Goal: Information Seeking & Learning: Learn about a topic

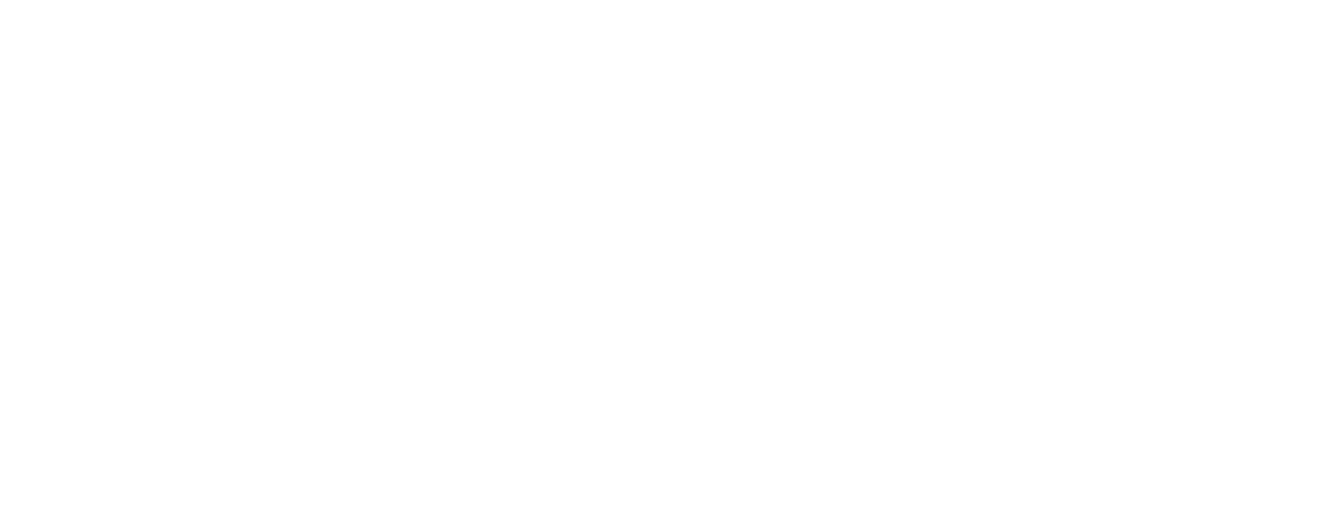
click at [51, 107] on div "E-mail" at bounding box center [672, 74] width 1312 height 66
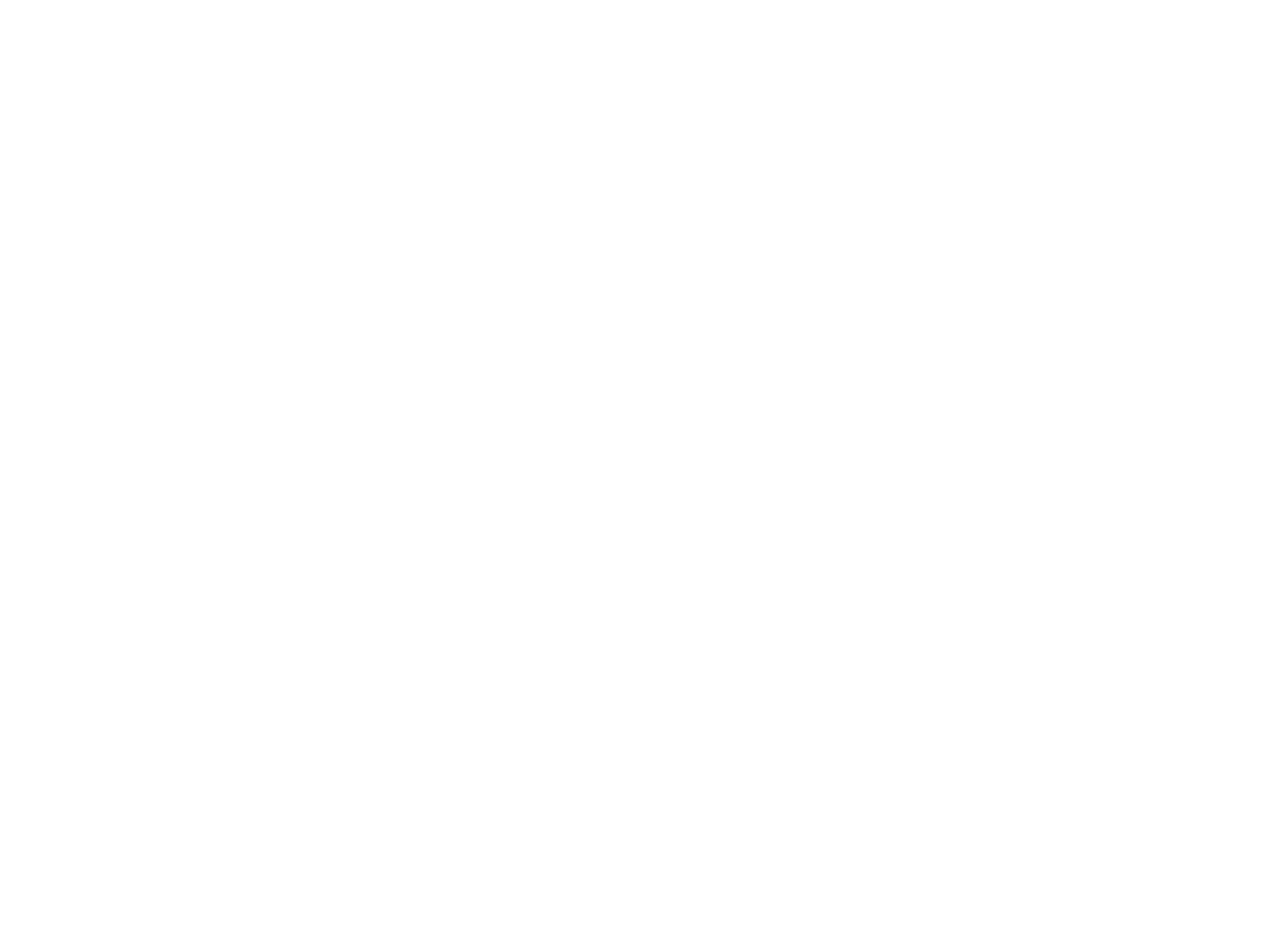
click at [62, 102] on input "email" at bounding box center [639, 84] width 1248 height 33
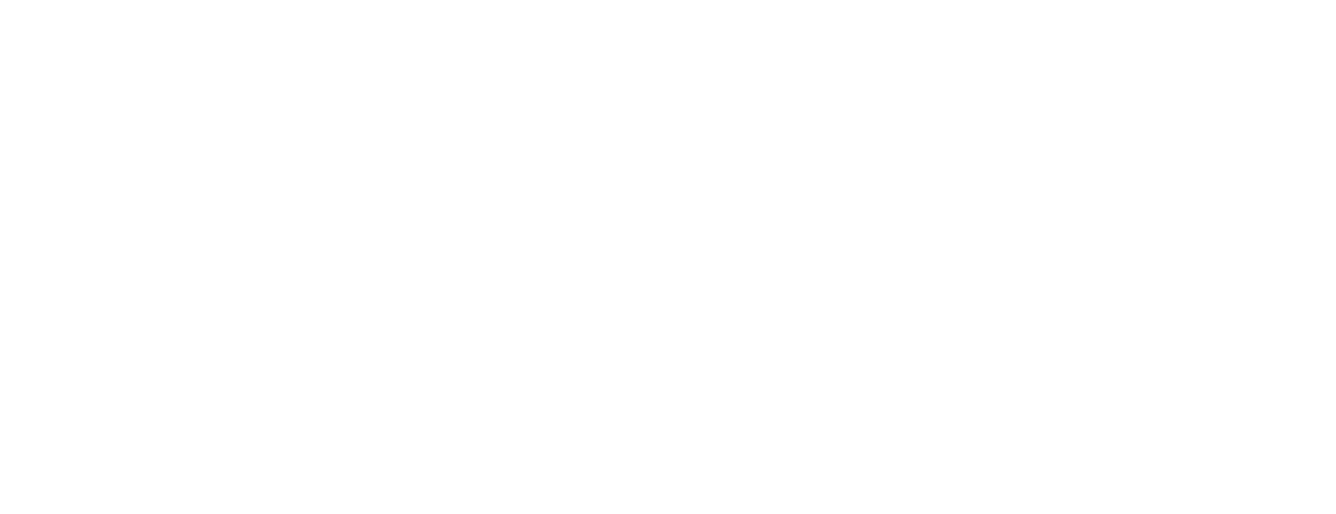
type input "[EMAIL_ADDRESS][DOMAIN_NAME]"
click at [55, 175] on div "E-mailadres is verplicht. Volgende" at bounding box center [668, 141] width 1336 height 67
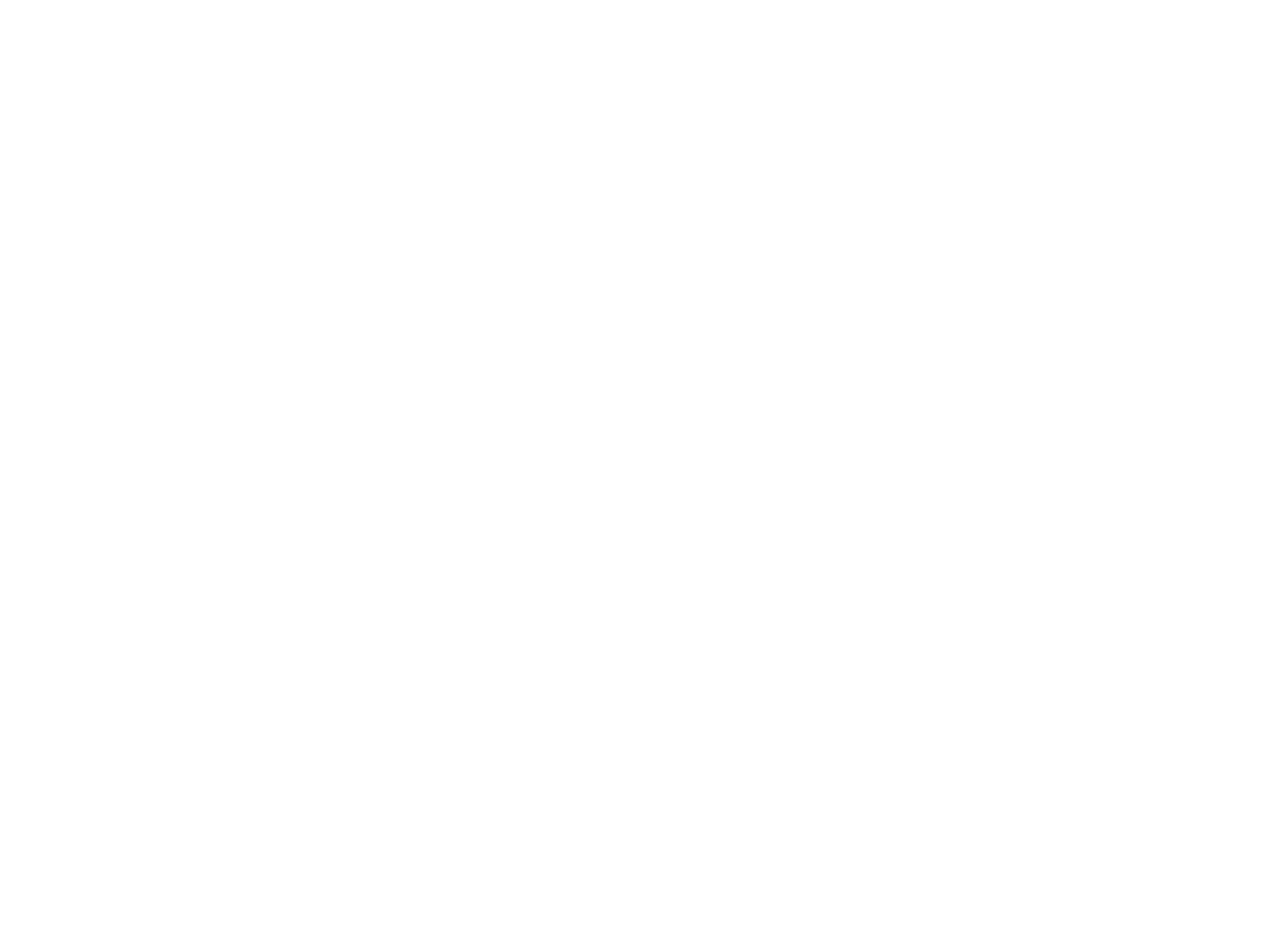
click at [588, 166] on span "button" at bounding box center [636, 146] width 1238 height 42
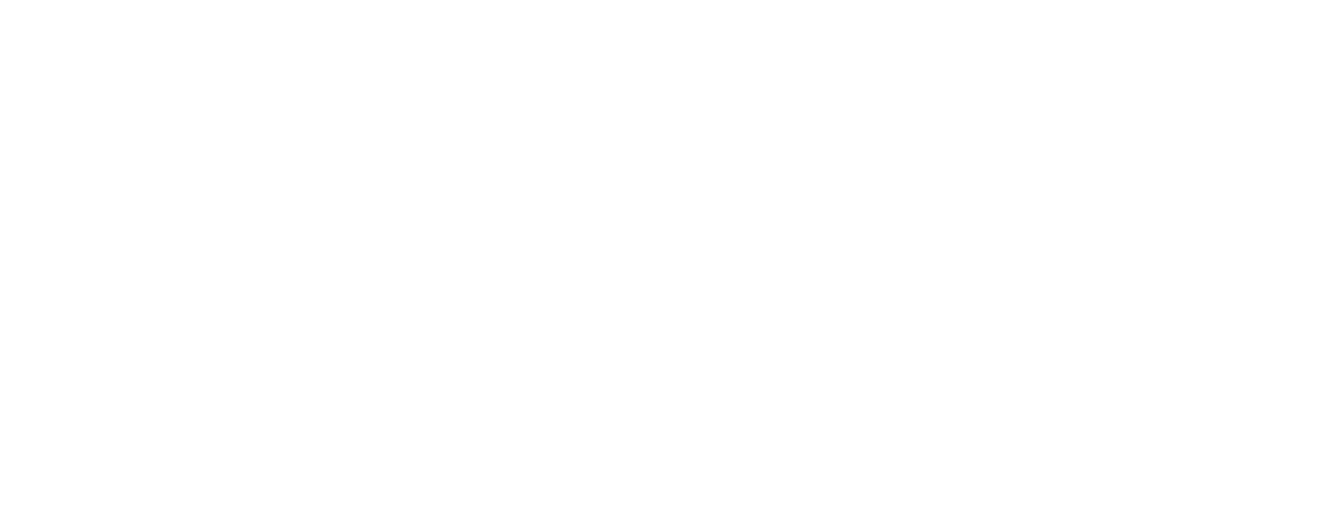
click at [757, 271] on span "button" at bounding box center [668, 249] width 1301 height 44
click at [465, 290] on span "button" at bounding box center [668, 268] width 1301 height 44
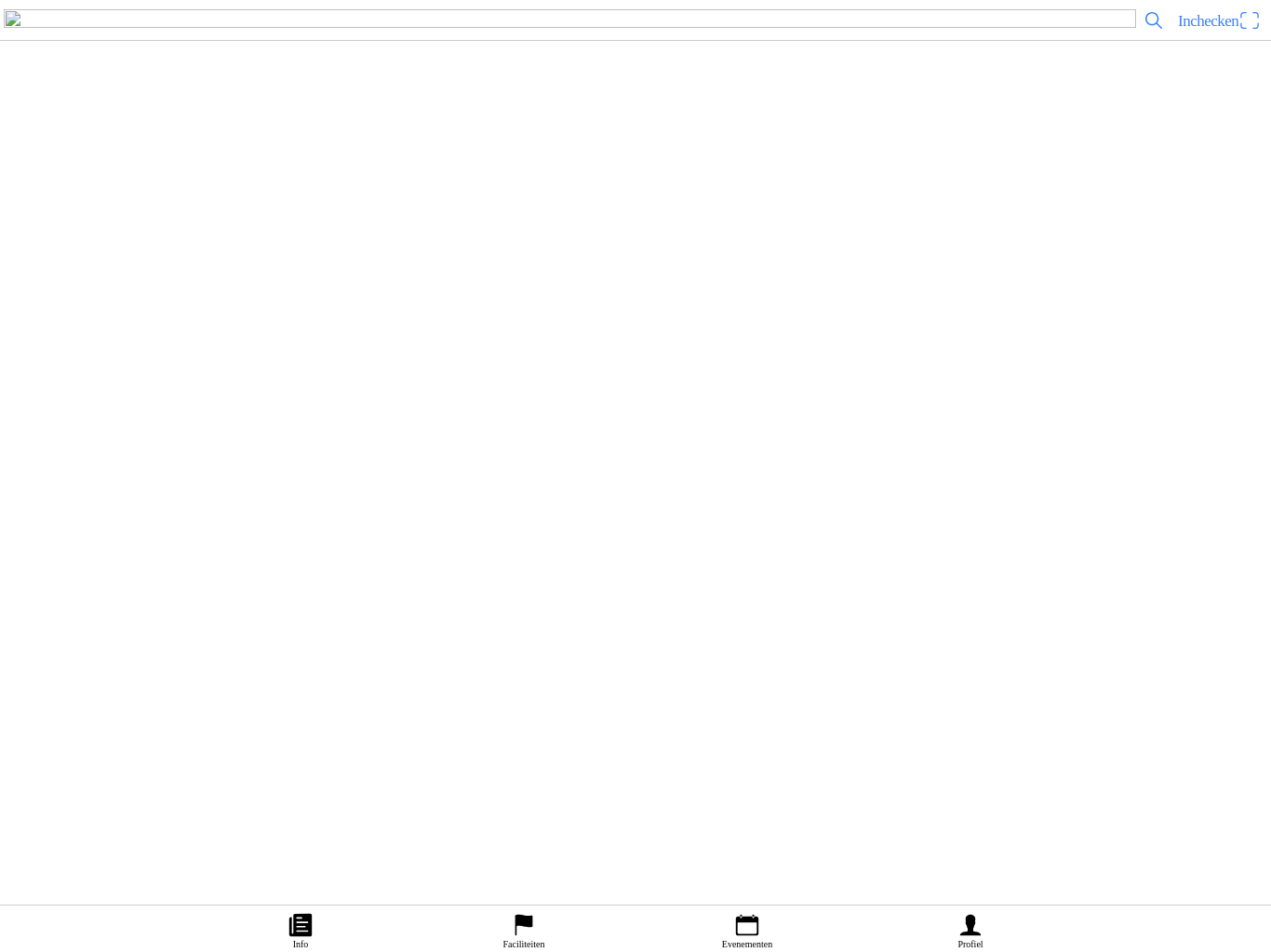
click at [729, 905] on link "Evenementen" at bounding box center [747, 928] width 224 height 47
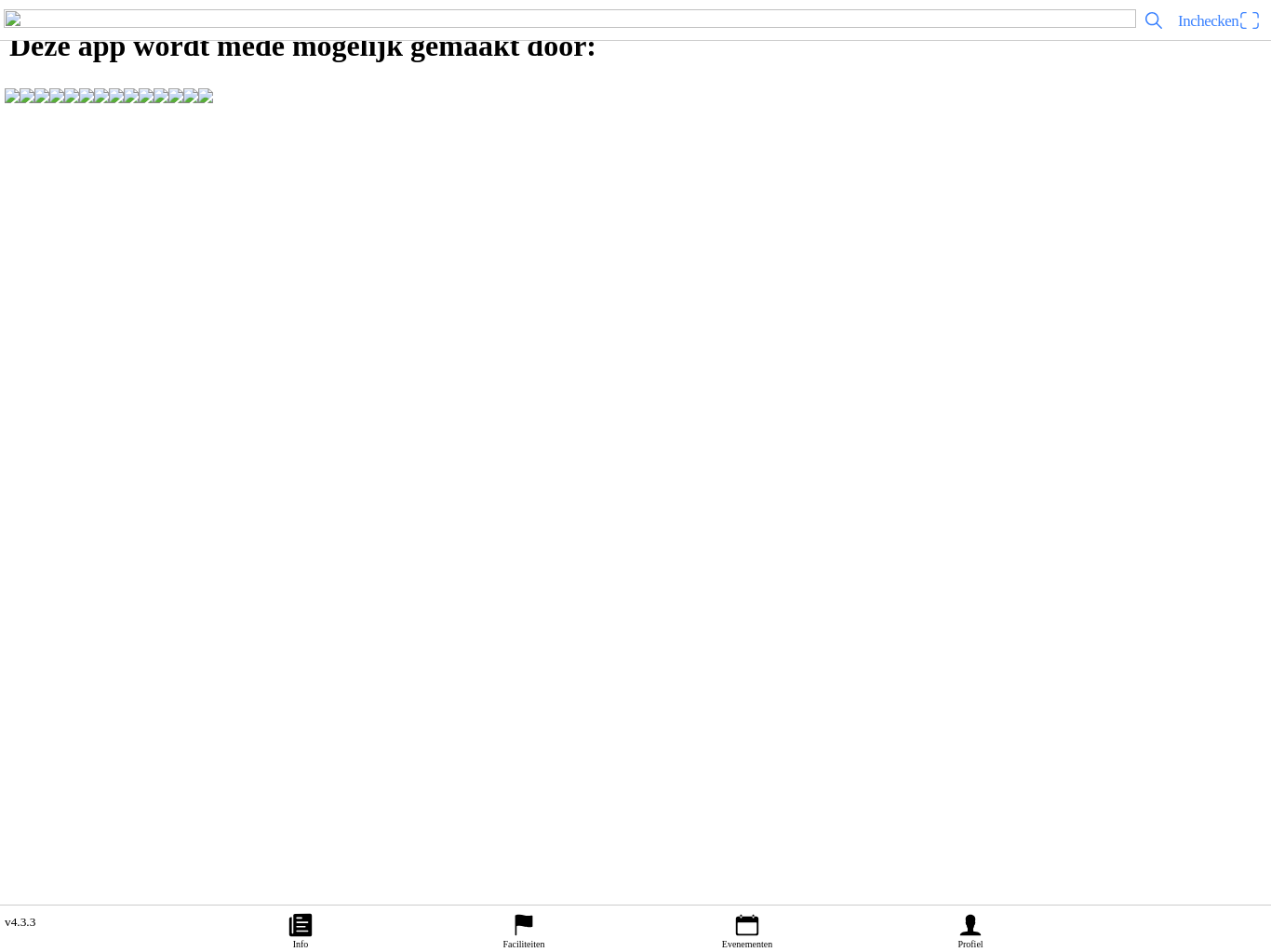
click at [756, 911] on icon "calendar" at bounding box center [747, 924] width 28 height 28
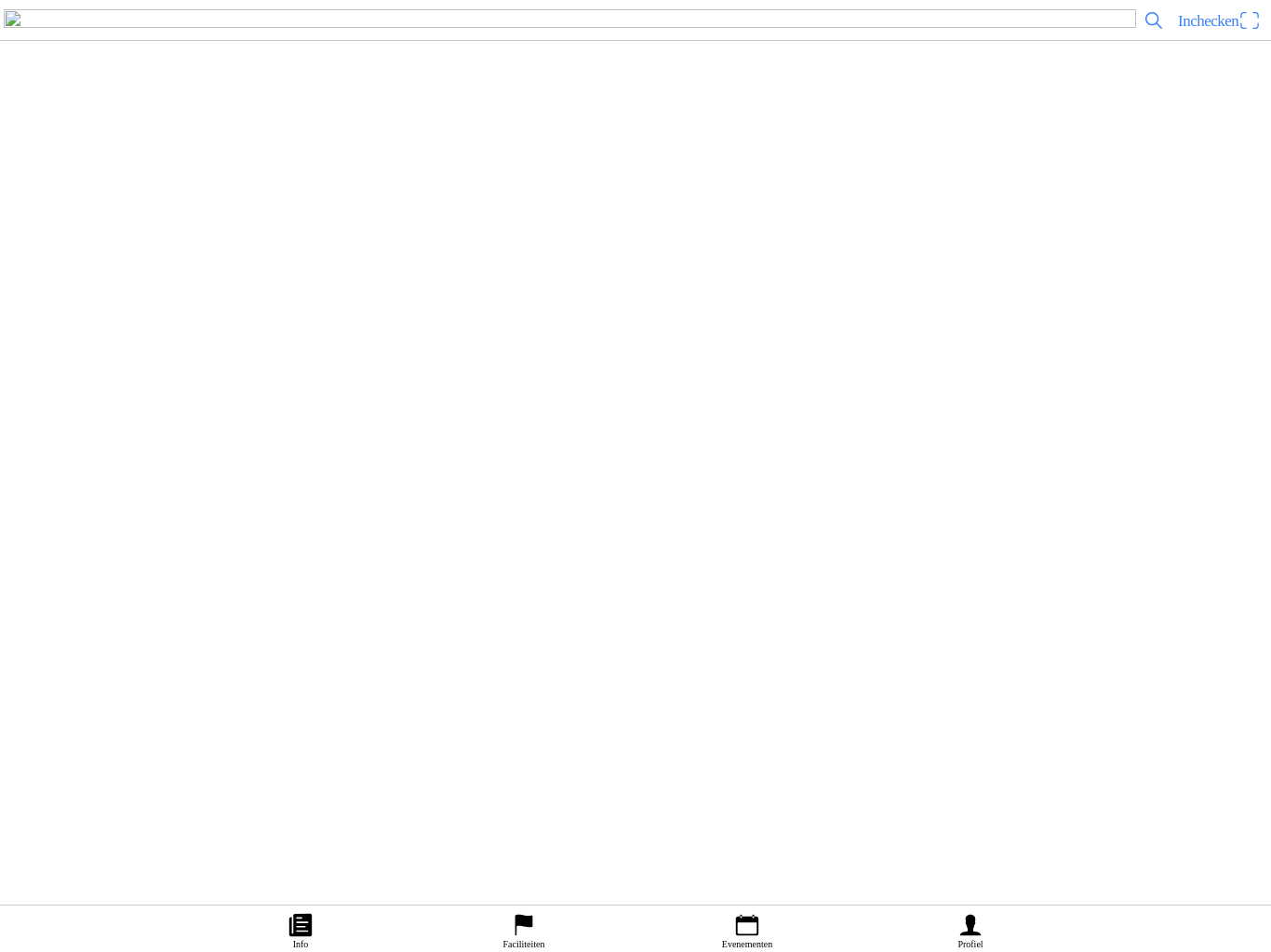
click at [446, 658] on div "[DATE] 12:00 VAMAC Vrij Trainen ,Klassementtraining OTR VAMAC Varsseveld" at bounding box center [636, 620] width 1271 height 76
